Goal: Connect with others: Connect with others

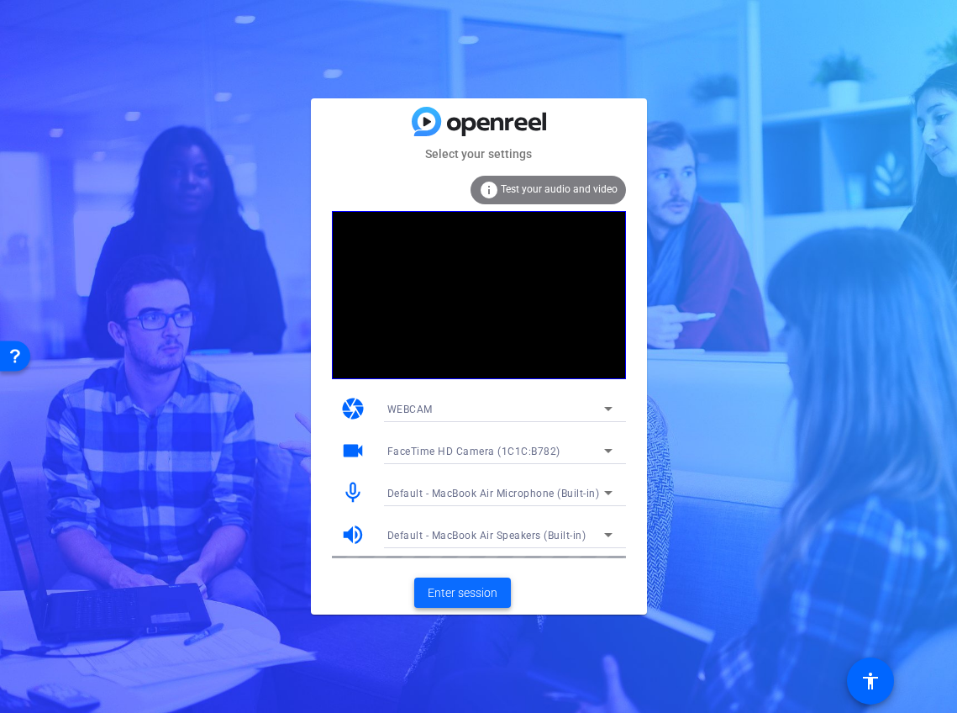
click at [456, 598] on span "Enter session" at bounding box center [463, 593] width 70 height 18
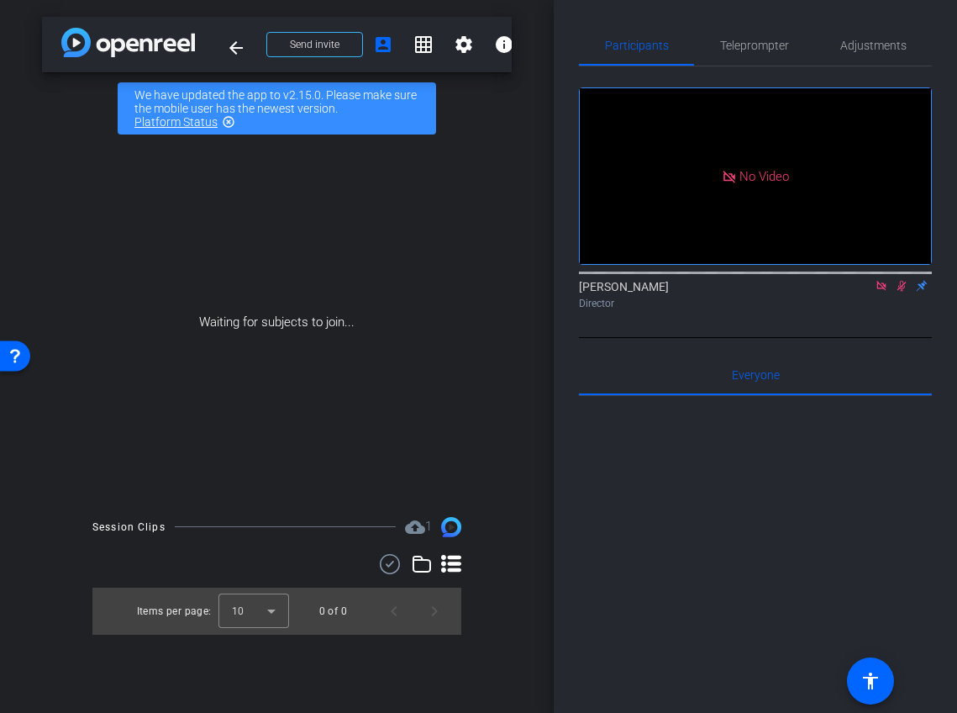
click at [883, 292] on icon at bounding box center [881, 286] width 13 height 12
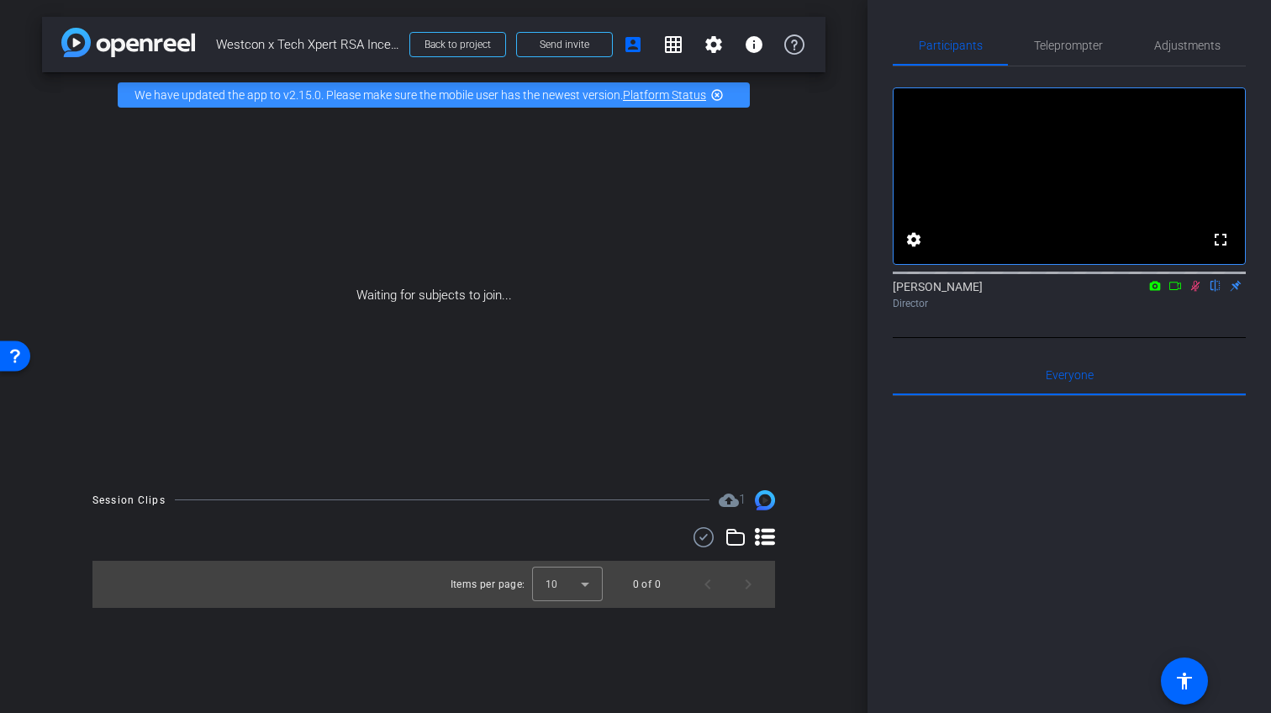
click at [957, 292] on icon at bounding box center [1174, 286] width 13 height 12
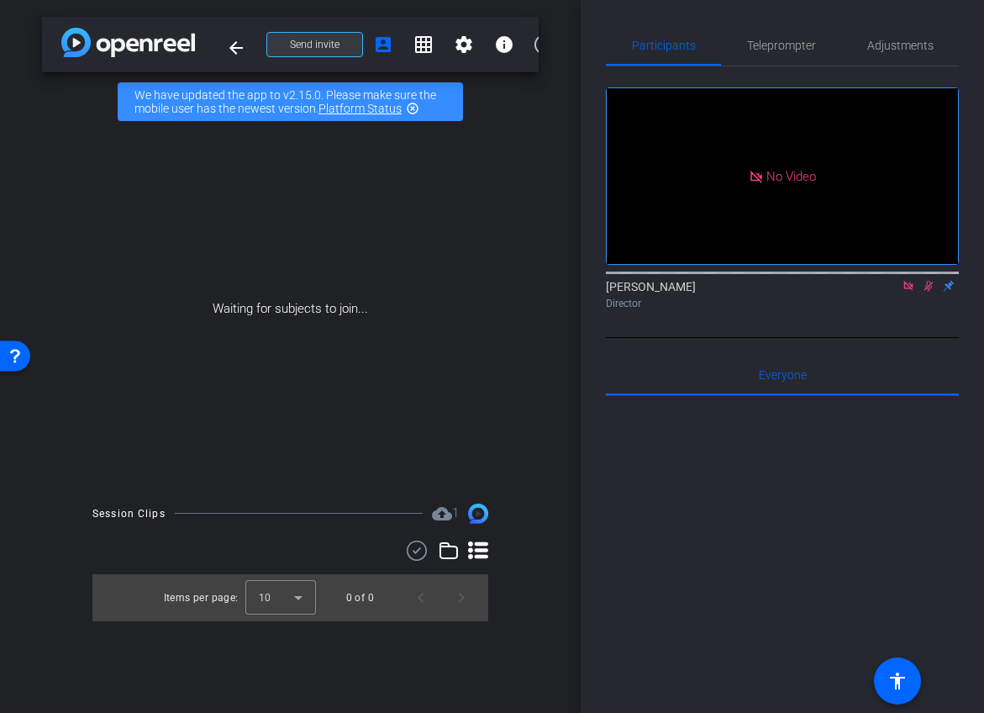
click at [342, 50] on span at bounding box center [314, 44] width 95 height 40
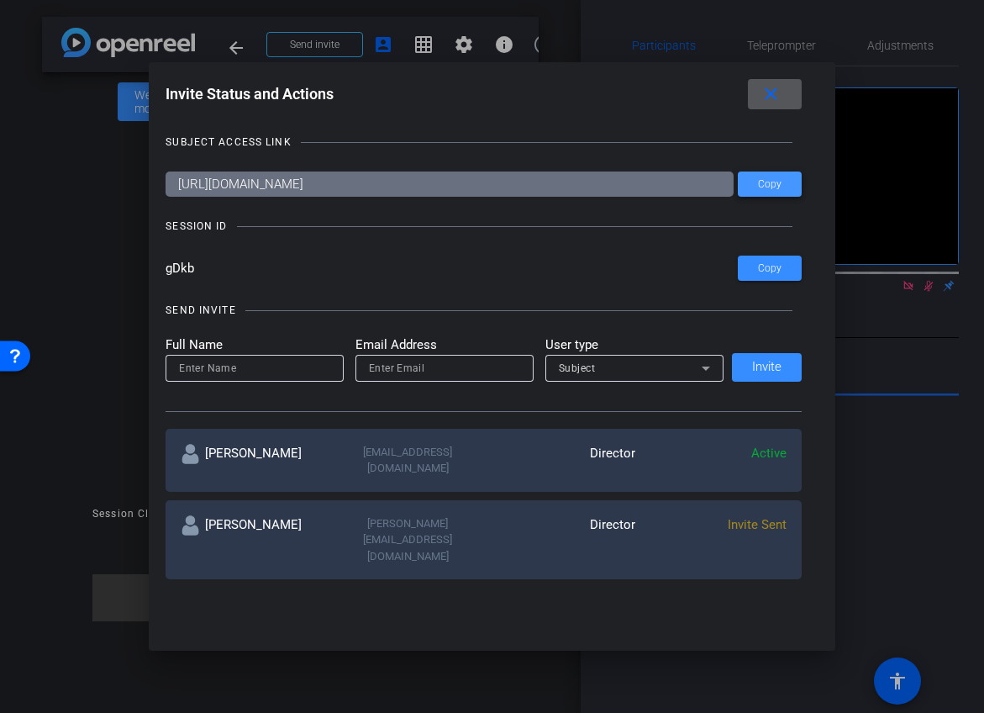
click at [764, 183] on span "Copy" at bounding box center [770, 184] width 24 height 13
click at [772, 262] on span "Copy" at bounding box center [770, 268] width 24 height 13
click at [784, 93] on span at bounding box center [775, 94] width 54 height 40
